Goal: Transaction & Acquisition: Book appointment/travel/reservation

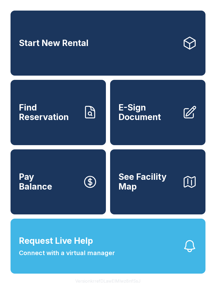
click at [97, 252] on span "Request Live Help Connect with a virtual manager" at bounding box center [67, 245] width 96 height 23
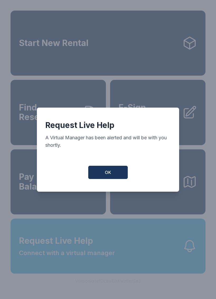
click at [113, 169] on button "OK" at bounding box center [108, 172] width 40 height 13
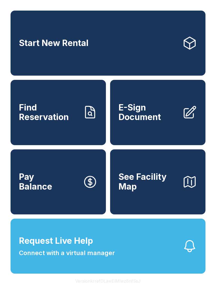
click at [108, 44] on link "Start New Rental" at bounding box center [108, 43] width 195 height 65
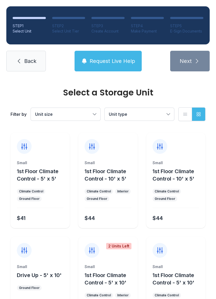
click at [97, 112] on button "Unit size" at bounding box center [66, 114] width 70 height 13
click at [168, 114] on button "Unit type" at bounding box center [140, 114] width 70 height 13
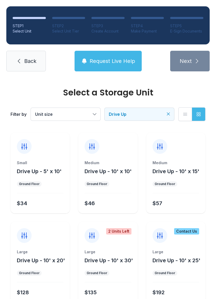
click at [167, 172] on span "Drive Up - 10' x 15'" at bounding box center [176, 171] width 47 height 6
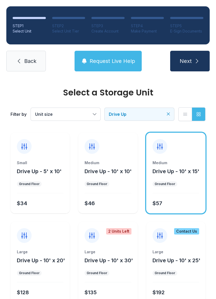
click at [199, 59] on icon "submit" at bounding box center [197, 61] width 6 height 6
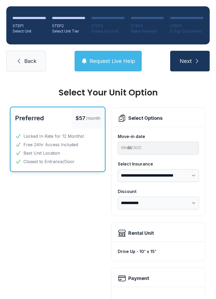
click at [193, 174] on select "**********" at bounding box center [158, 175] width 81 height 13
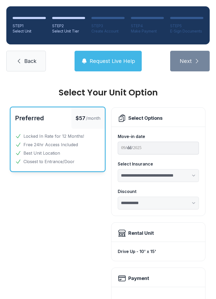
select select "****"
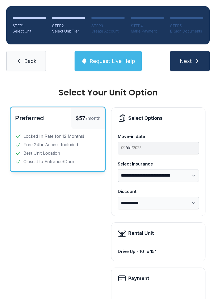
click at [108, 61] on span "Request Live Help" at bounding box center [113, 60] width 46 height 7
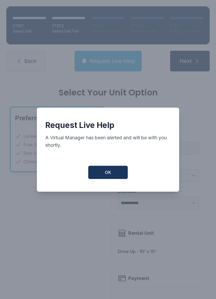
click at [114, 175] on button "OK" at bounding box center [108, 172] width 40 height 13
